Goal: Check status: Check status

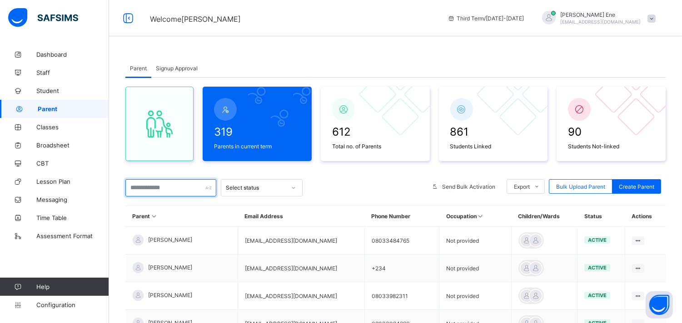
click at [161, 187] on input "text" at bounding box center [170, 187] width 91 height 17
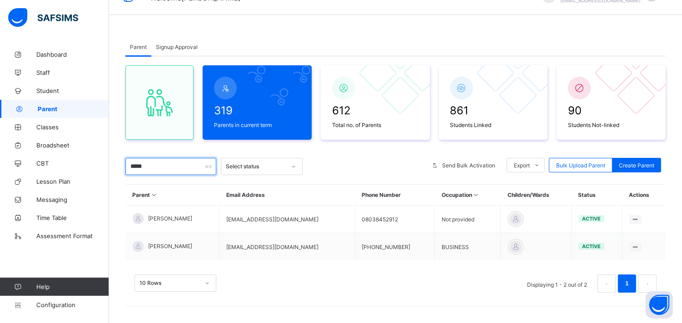
scroll to position [23, 0]
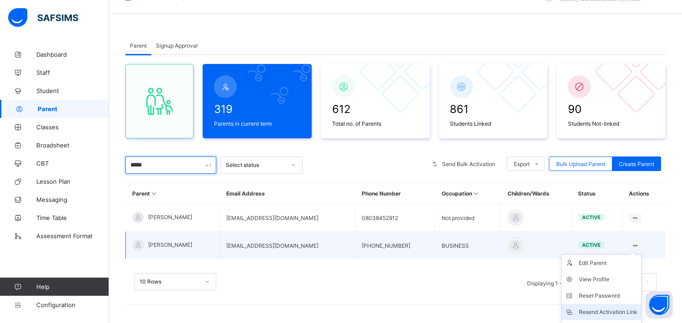
type input "*****"
click at [610, 312] on div "Resend Activation Link" at bounding box center [608, 312] width 59 height 9
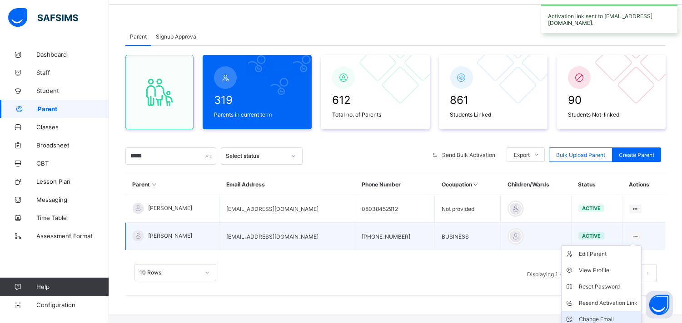
click at [607, 315] on div "Change Email" at bounding box center [608, 319] width 59 height 9
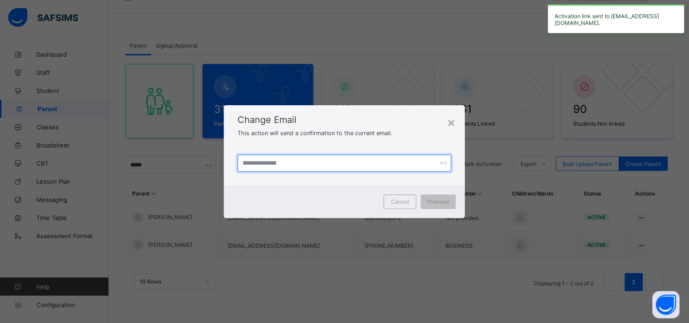
click at [262, 164] on input "text" at bounding box center [345, 163] width 214 height 17
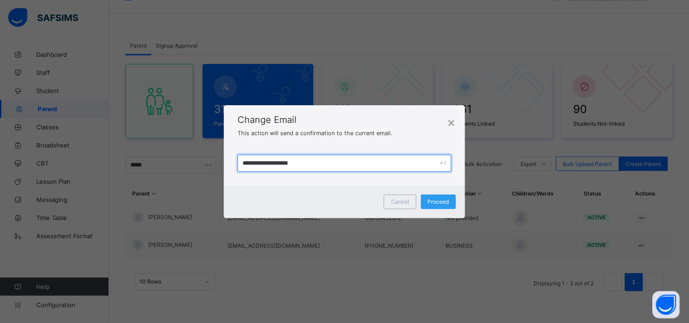
type input "**********"
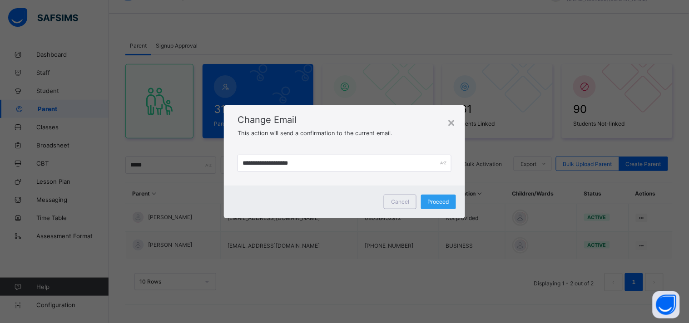
click at [432, 200] on span "Proceed" at bounding box center [438, 202] width 21 height 7
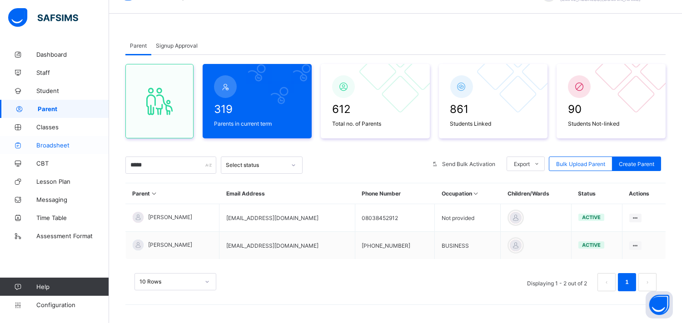
click at [52, 144] on span "Broadsheet" at bounding box center [72, 145] width 73 height 7
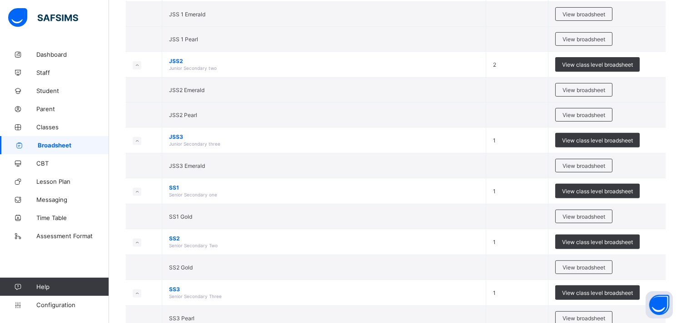
scroll to position [671, 0]
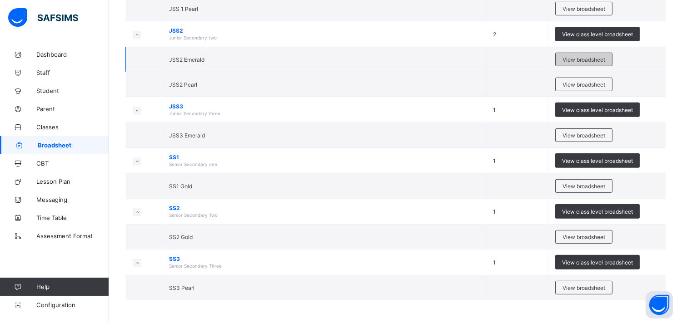
click at [575, 59] on span "View broadsheet" at bounding box center [583, 59] width 43 height 7
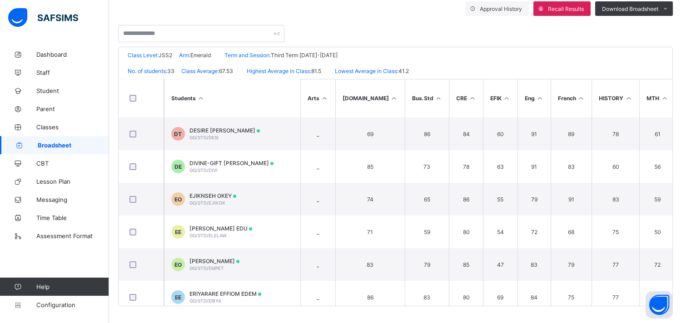
scroll to position [391, 0]
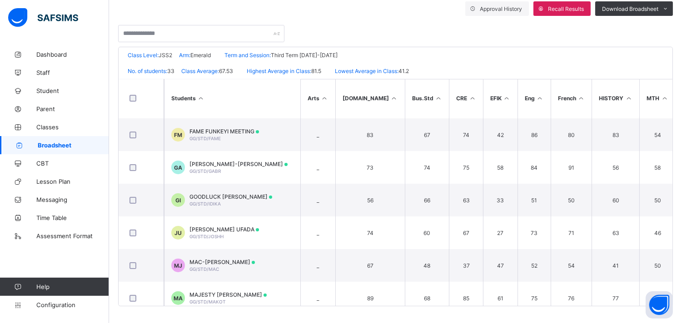
click at [680, 239] on div "Broadsheet / JSS2 Emerald Class Arm Broadsheet Cumulative Third Term [DATE]-[DA…" at bounding box center [395, 102] width 573 height 446
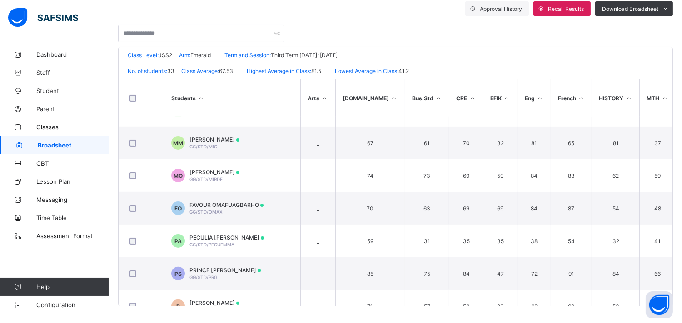
scroll to position [585, 0]
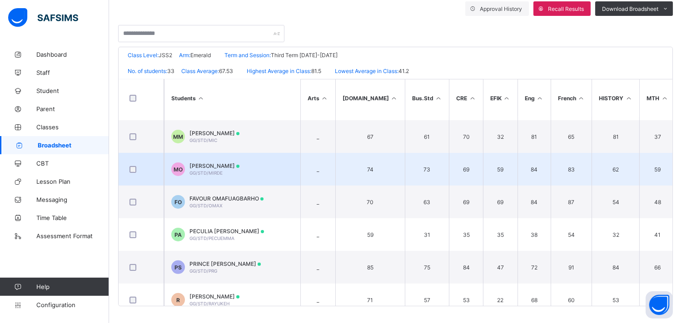
click at [207, 166] on span "[PERSON_NAME]" at bounding box center [214, 166] width 50 height 7
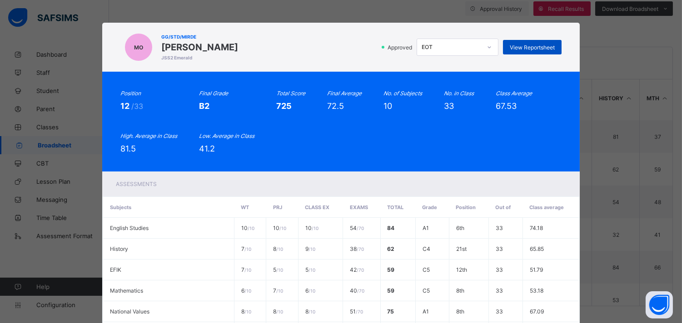
click at [533, 45] on span "View Reportsheet" at bounding box center [532, 47] width 45 height 7
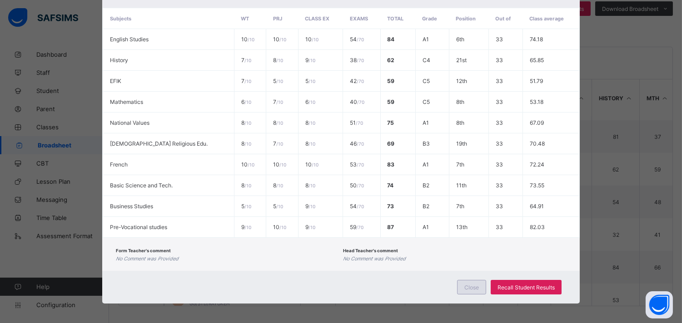
click at [471, 289] on div "Close" at bounding box center [471, 287] width 29 height 15
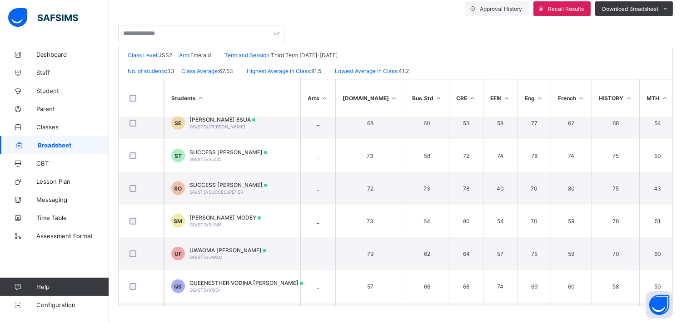
scroll to position [893, 0]
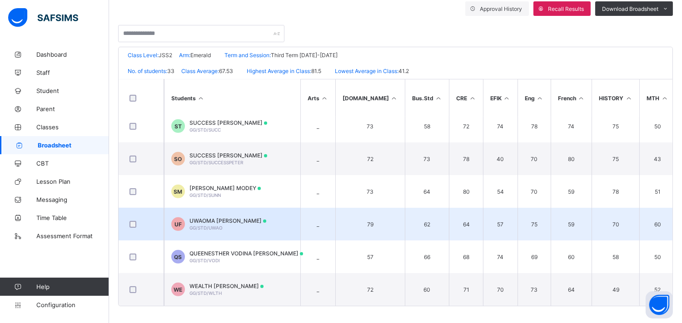
click at [234, 220] on div "[PERSON_NAME] [PERSON_NAME]/STD/UWAO" at bounding box center [227, 225] width 77 height 14
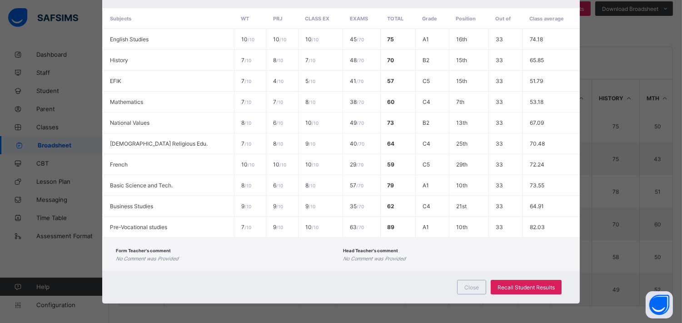
scroll to position [0, 0]
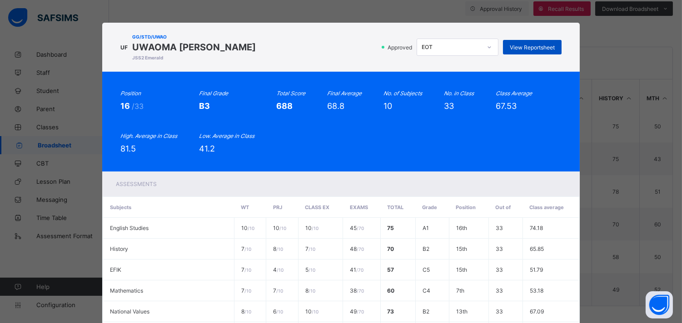
click at [529, 49] on span "View Reportsheet" at bounding box center [532, 47] width 45 height 7
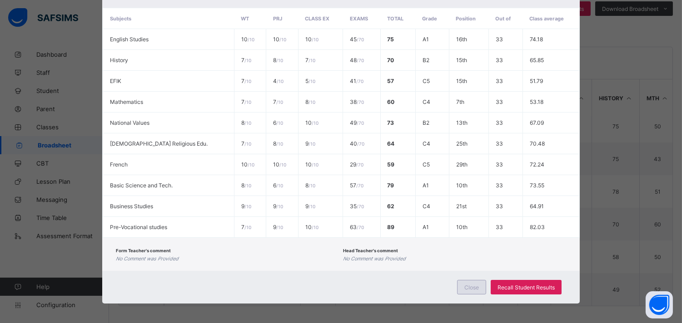
click at [469, 284] on span "Close" at bounding box center [471, 287] width 15 height 7
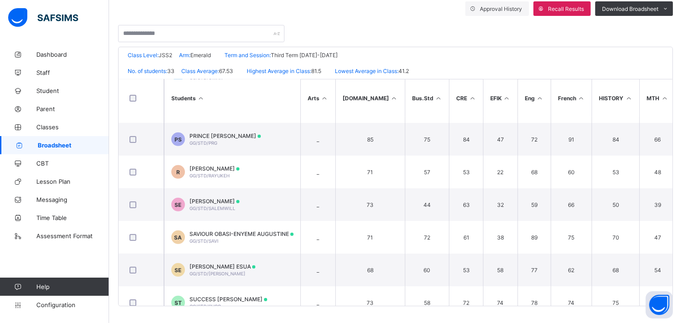
scroll to position [698, 0]
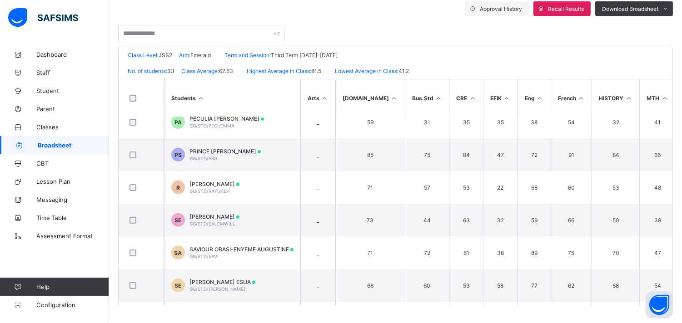
click at [55, 146] on span "Broadsheet" at bounding box center [73, 145] width 71 height 7
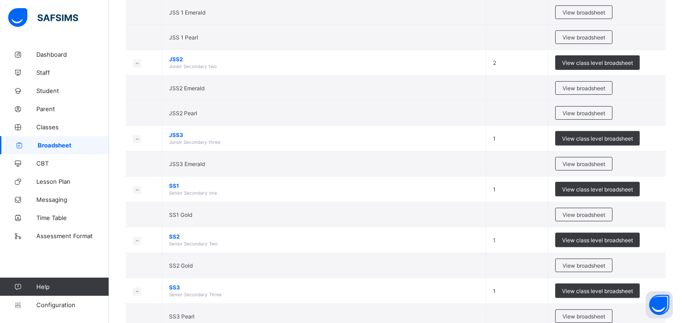
scroll to position [671, 0]
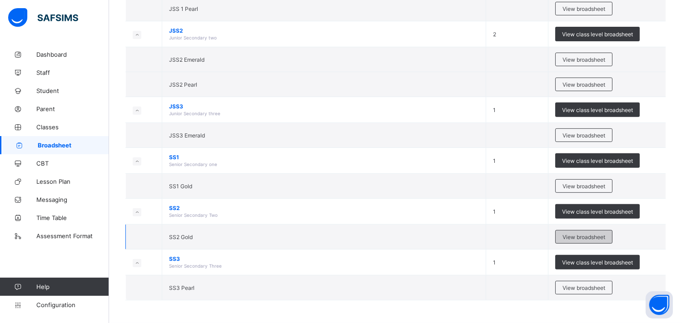
click at [585, 238] on span "View broadsheet" at bounding box center [583, 237] width 43 height 7
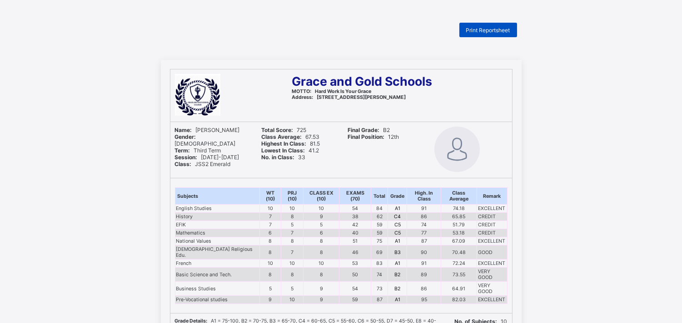
click at [482, 33] on div "Print Reportsheet" at bounding box center [488, 30] width 58 height 15
